Goal: Manage account settings

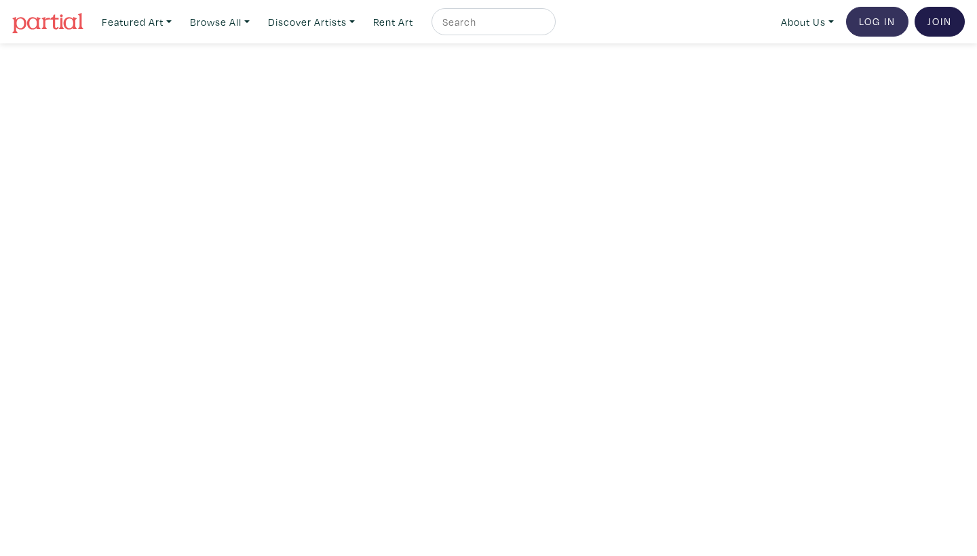
click at [898, 26] on link "Log In" at bounding box center [877, 22] width 62 height 30
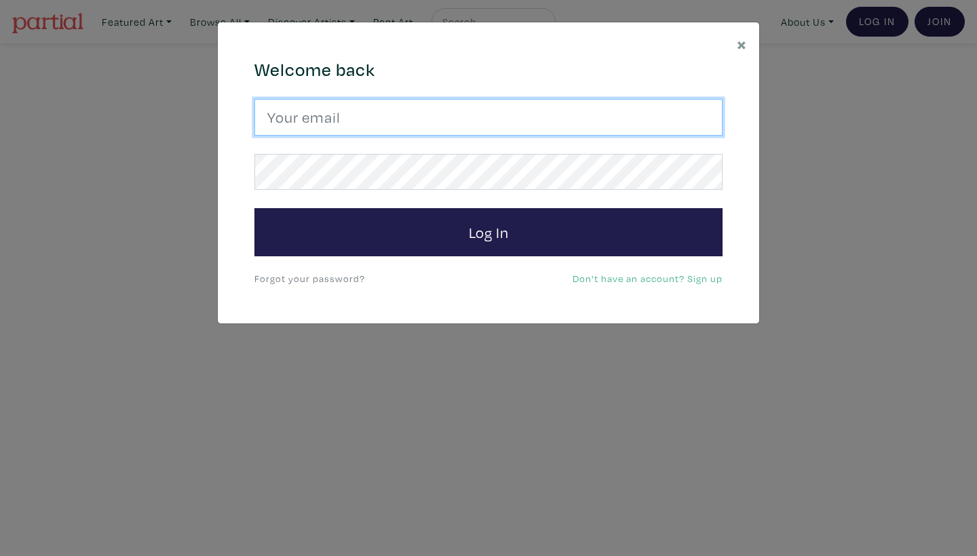
type input "emmaenright2@hotmail.com"
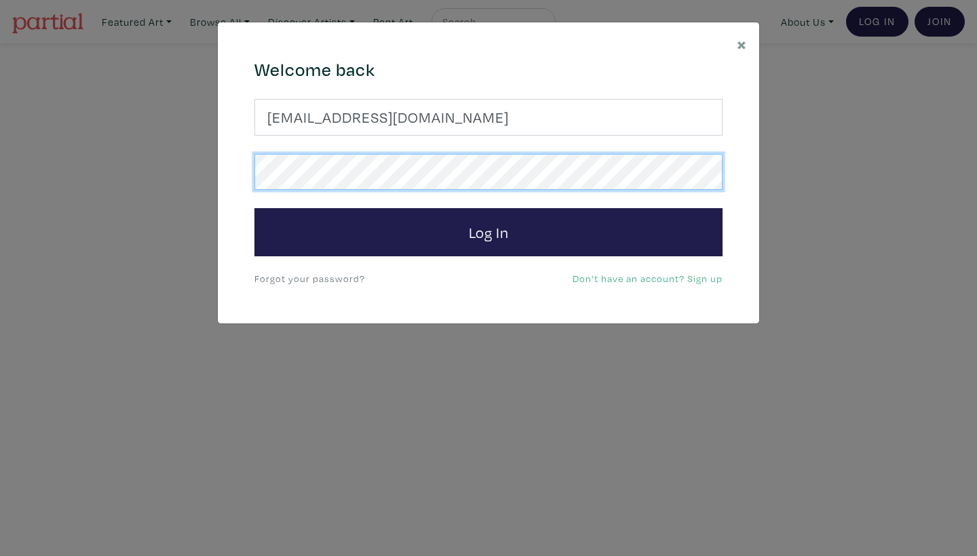
click at [488, 231] on button "Log In" at bounding box center [488, 232] width 468 height 49
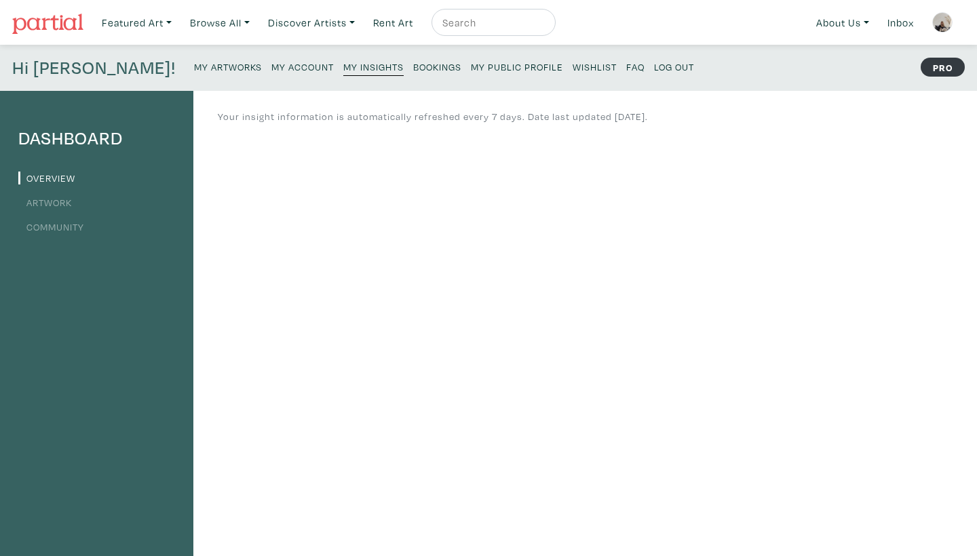
click at [271, 69] on small "My Account" at bounding box center [302, 66] width 62 height 13
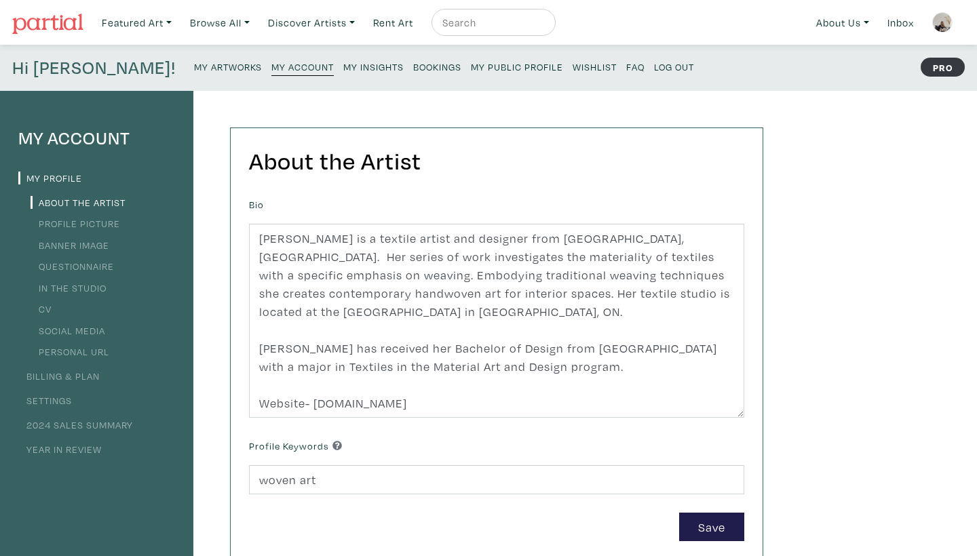
click at [194, 69] on small "My Artworks" at bounding box center [228, 66] width 68 height 13
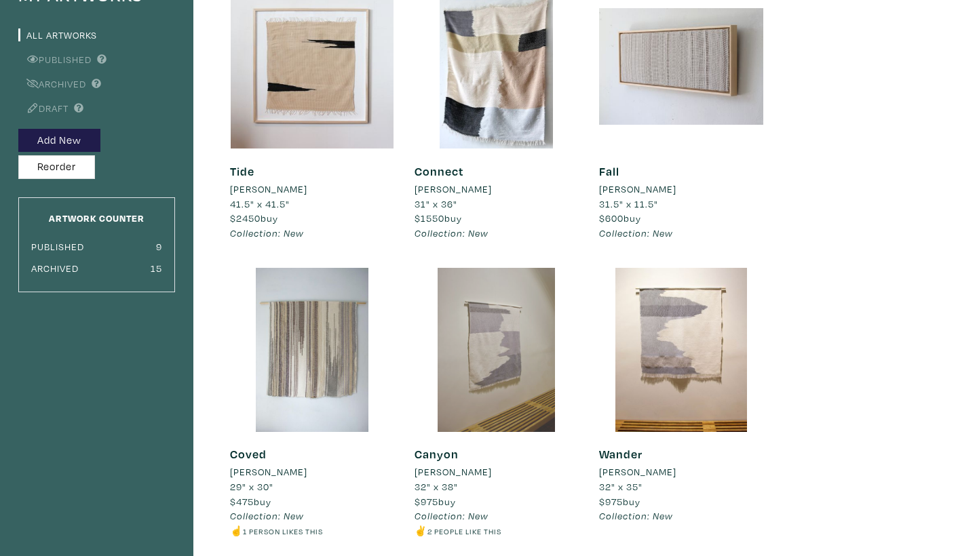
scroll to position [231, 0]
